Goal: Information Seeking & Learning: Find specific fact

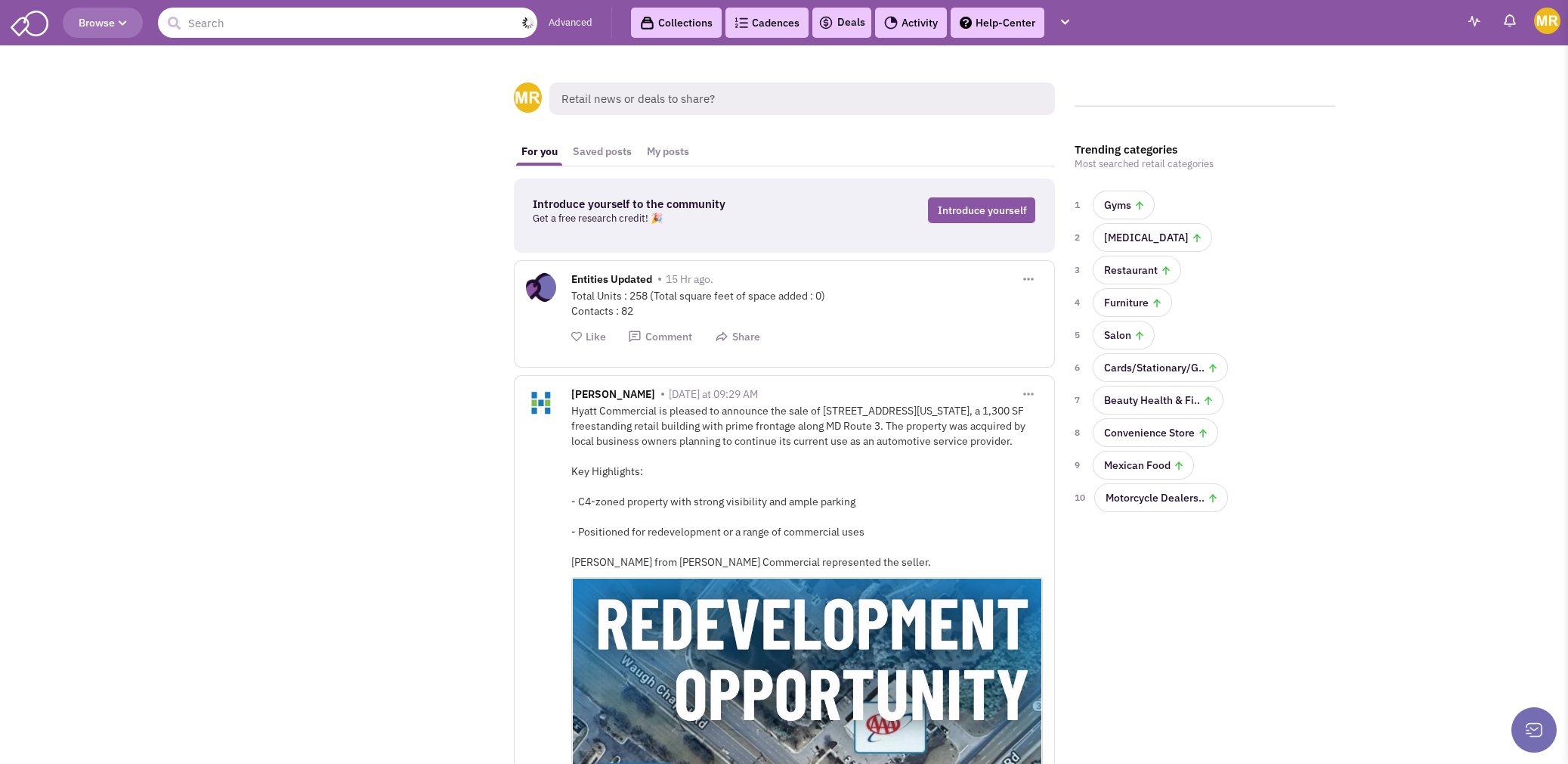
click at [286, 17] on input "text" at bounding box center [347, 23] width 380 height 30
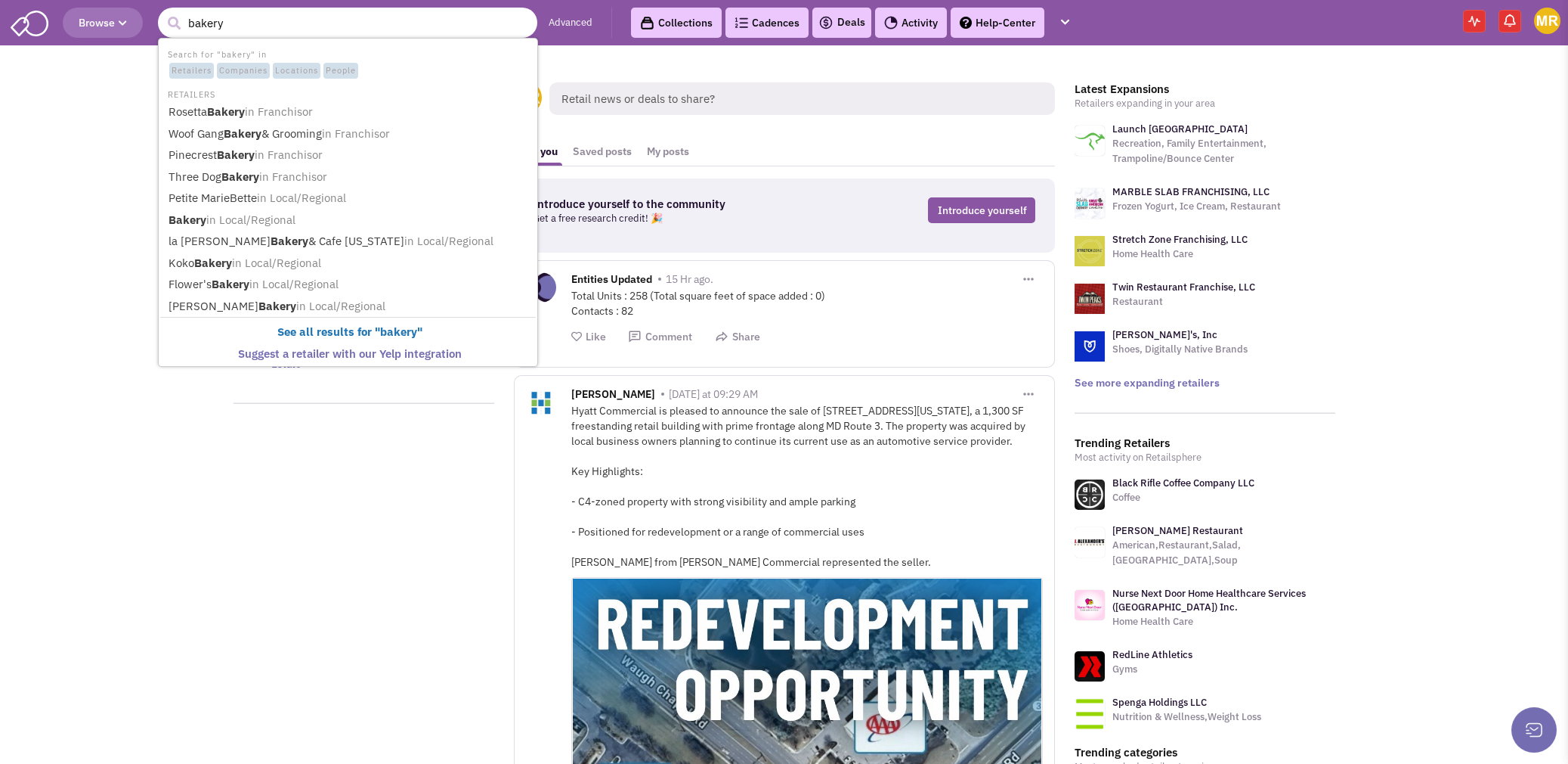
type input "bakery"
click at [163, 12] on button "submit" at bounding box center [174, 24] width 23 height 23
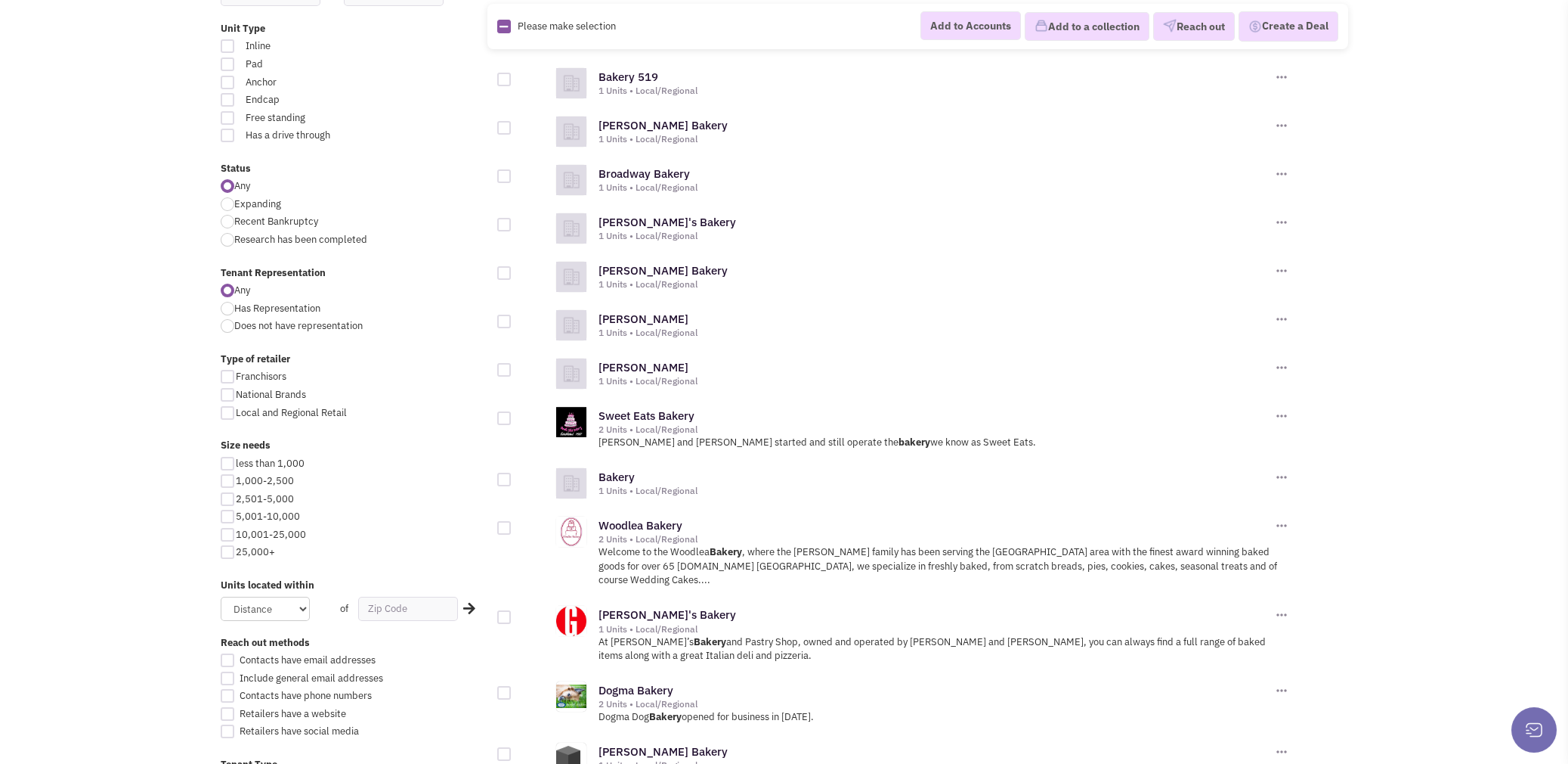
scroll to position [377, 0]
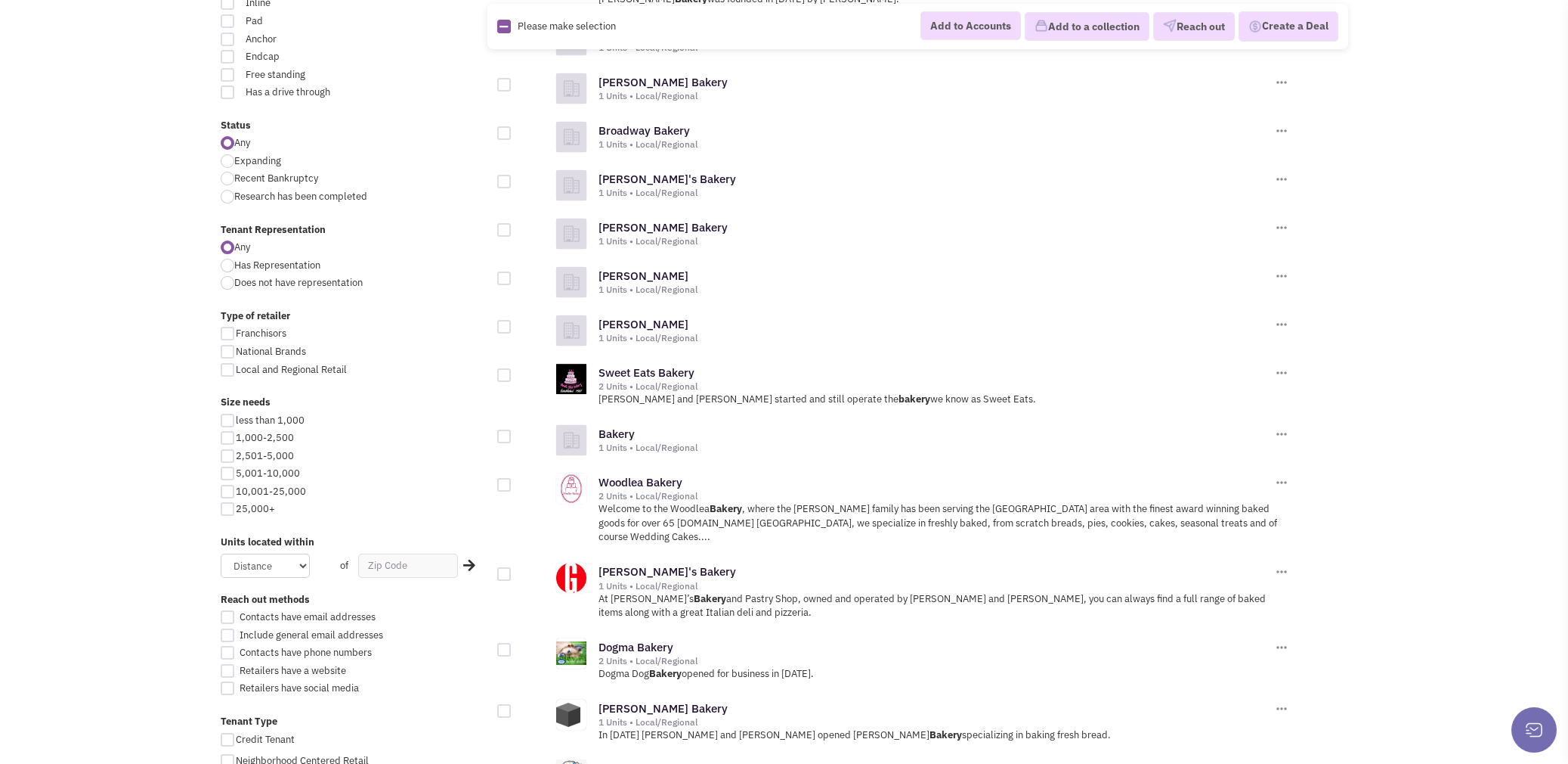
click at [226, 456] on div at bounding box center [227, 456] width 14 height 14
click at [236, 456] on input "2,501-5,000" at bounding box center [240, 456] width 10 height 10
checkbox input "true"
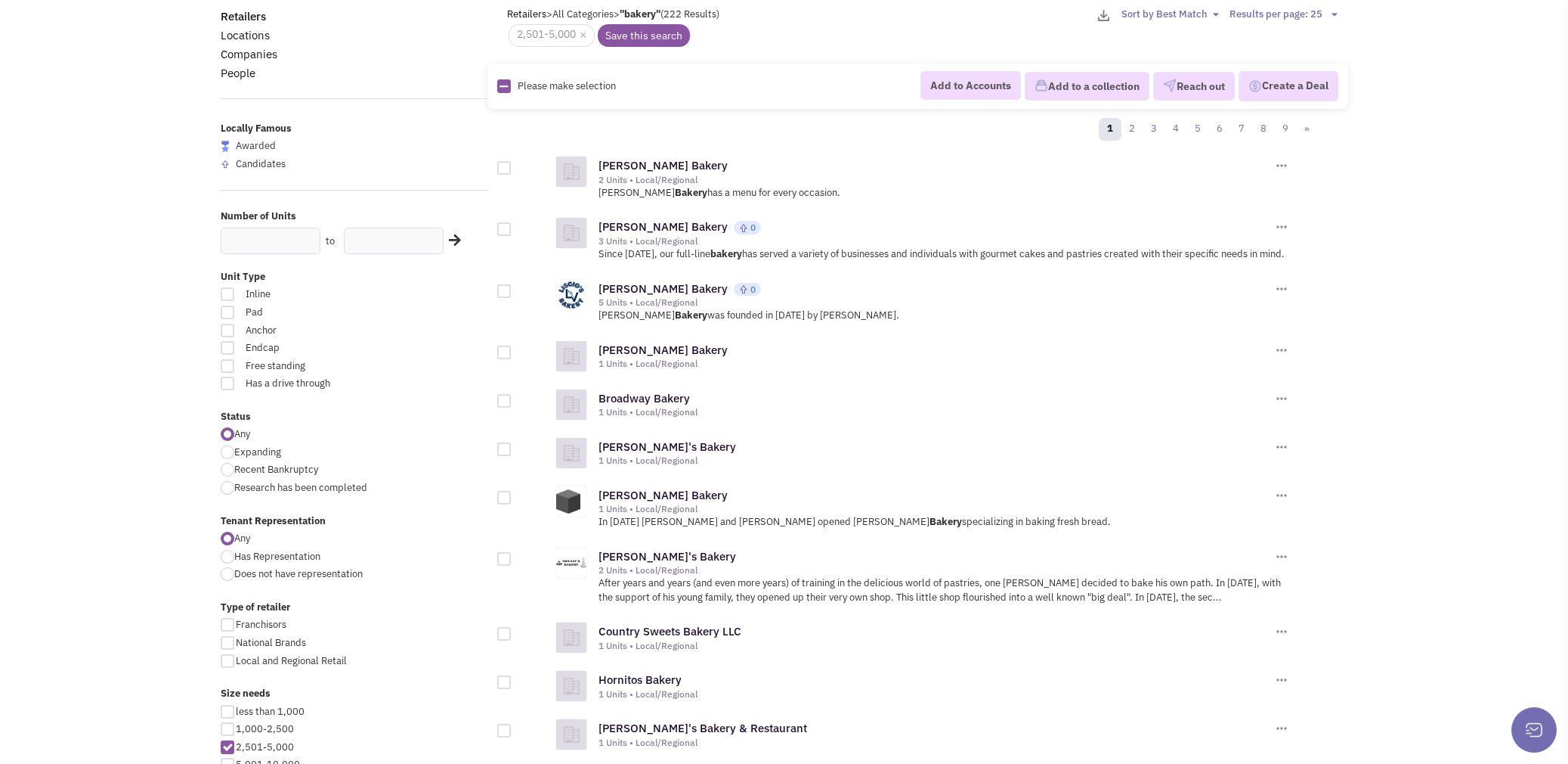
scroll to position [76, 0]
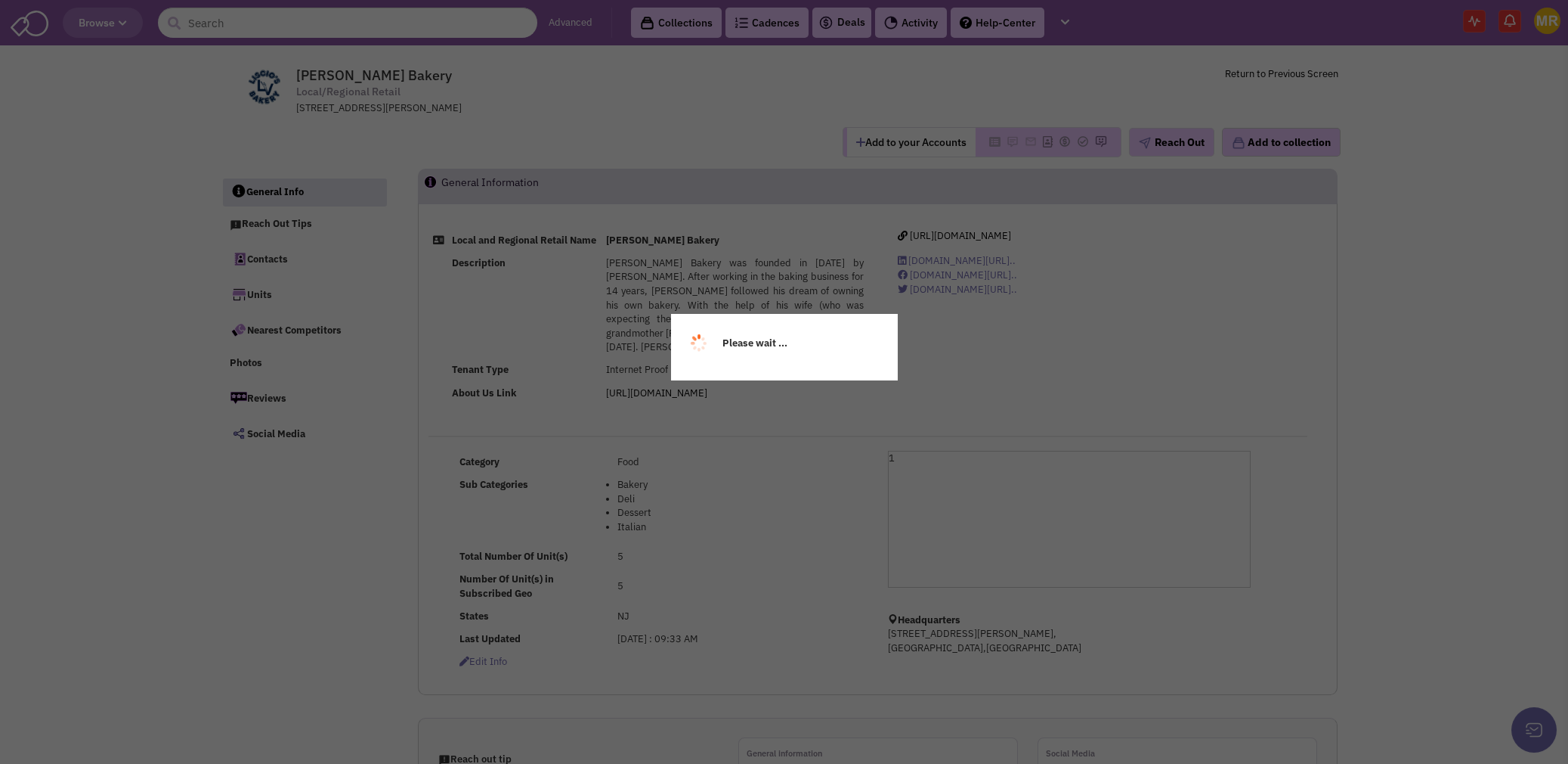
select select
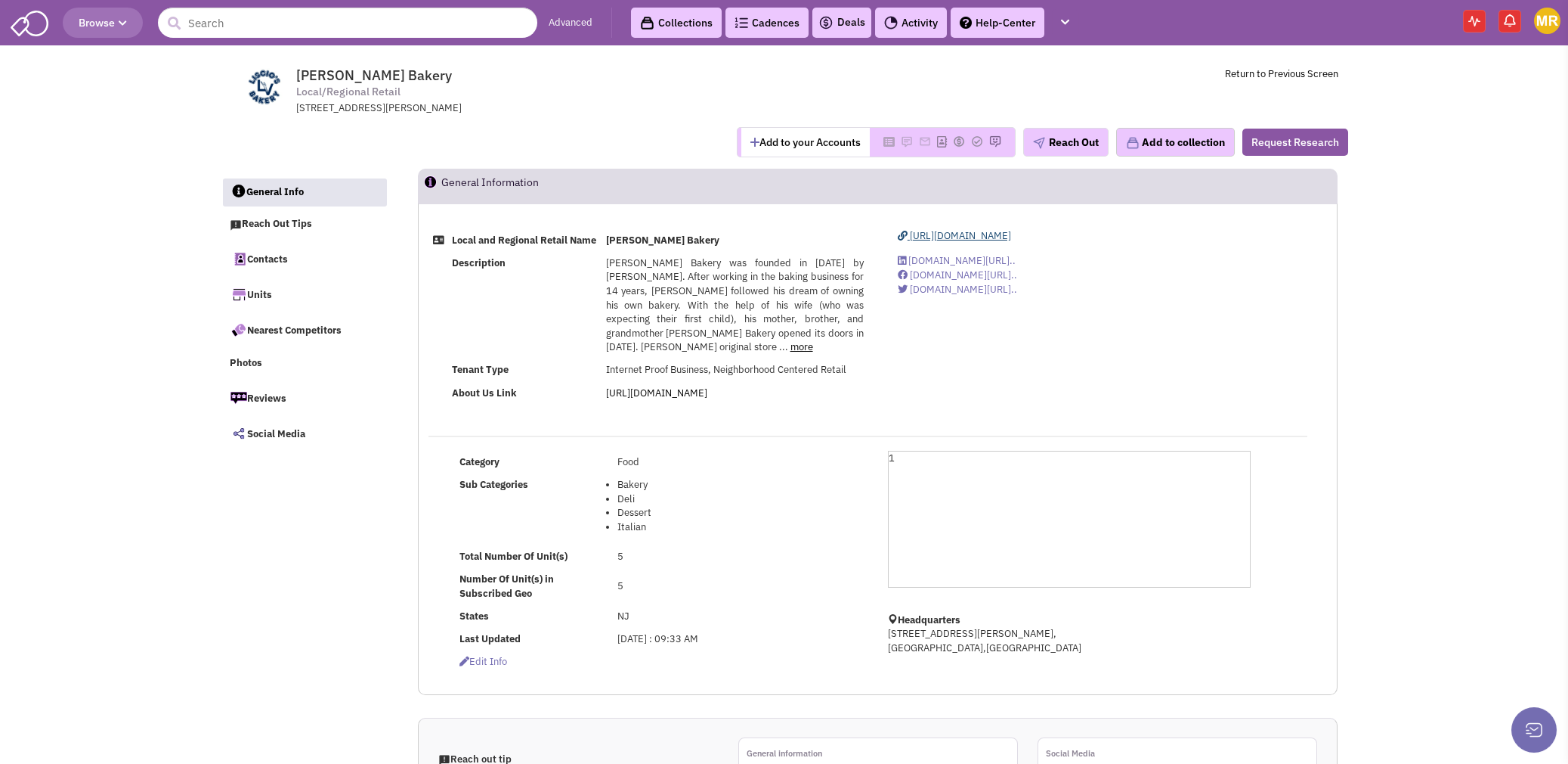
click at [972, 232] on span "[URL][DOMAIN_NAME]" at bounding box center [960, 235] width 101 height 13
